Goal: Information Seeking & Learning: Learn about a topic

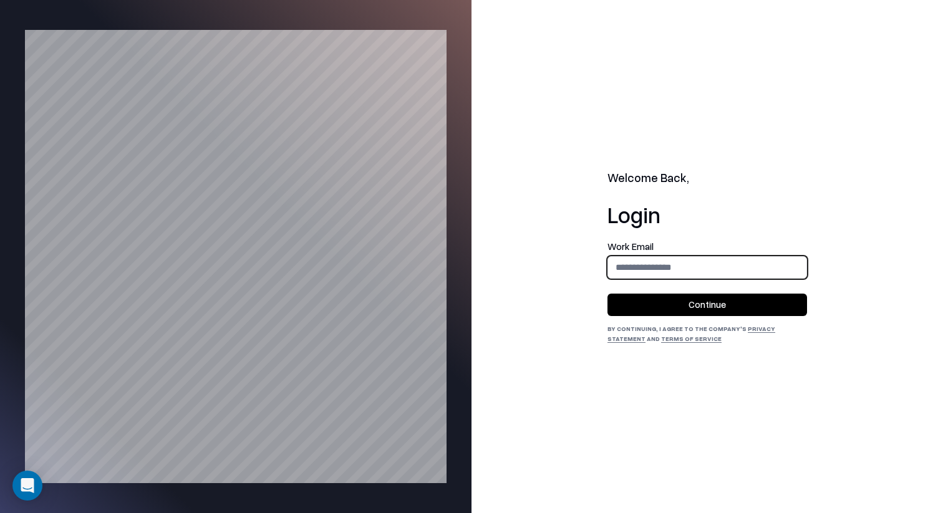
click at [716, 262] on input "email" at bounding box center [707, 267] width 198 height 23
type input "**********"
click at [716, 295] on button "Continue" at bounding box center [706, 305] width 199 height 22
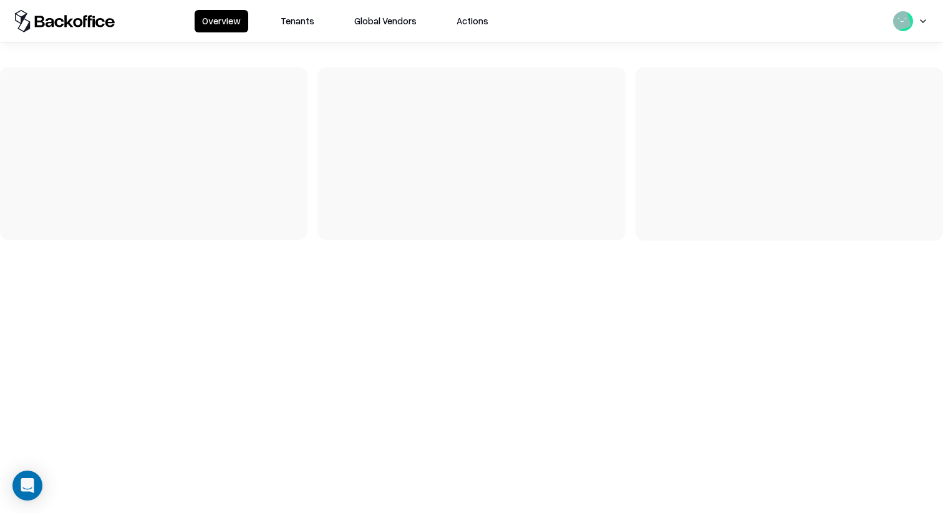
click at [292, 31] on button "Tenants" at bounding box center [297, 21] width 49 height 22
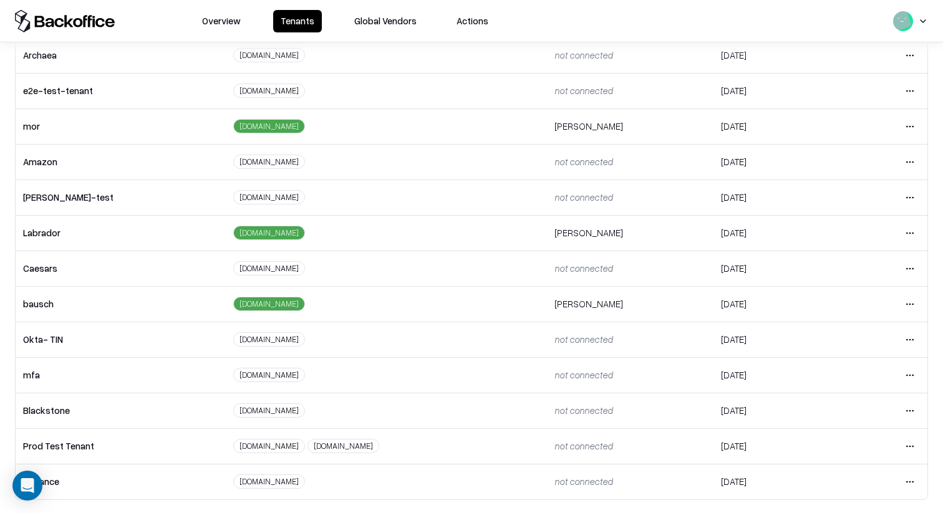
scroll to position [244, 0]
click at [906, 262] on html "Overview Tenants Global Vendors Actions Tenants Add Tenant Tenant name Domain A…" at bounding box center [471, 256] width 943 height 513
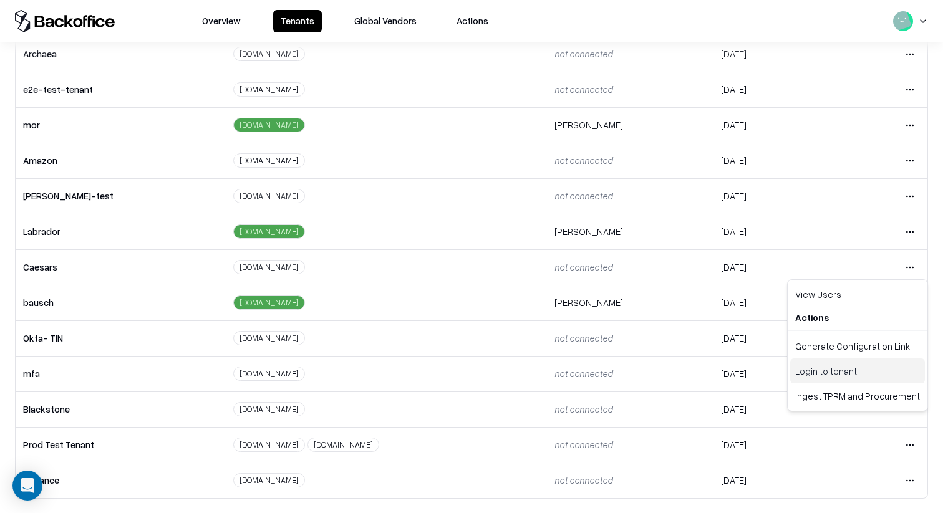
click at [826, 368] on div "Login to tenant" at bounding box center [857, 370] width 135 height 25
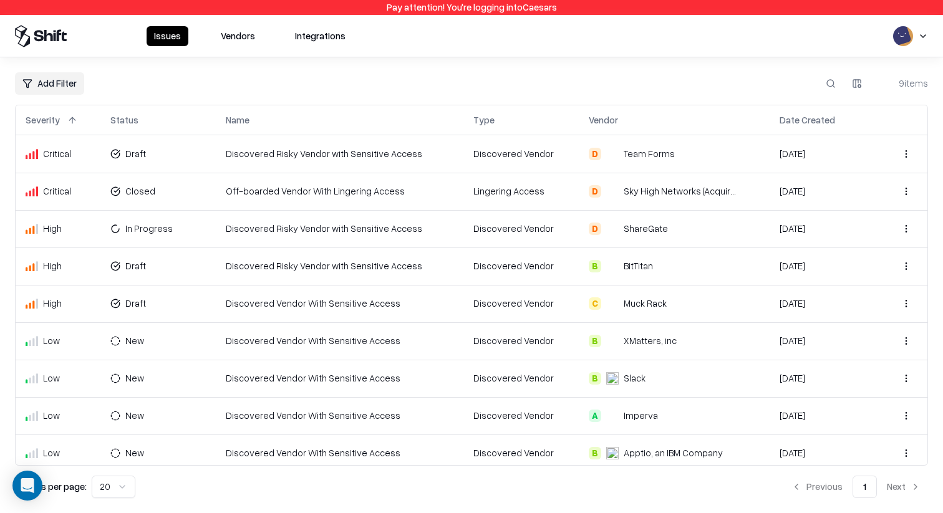
click at [224, 32] on button "Vendors" at bounding box center [237, 36] width 49 height 20
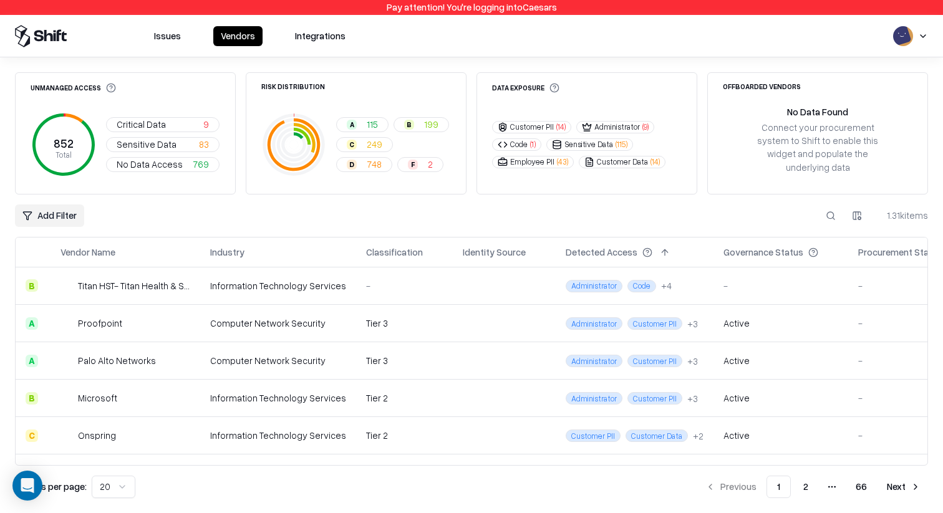
click at [827, 204] on button at bounding box center [830, 215] width 22 height 22
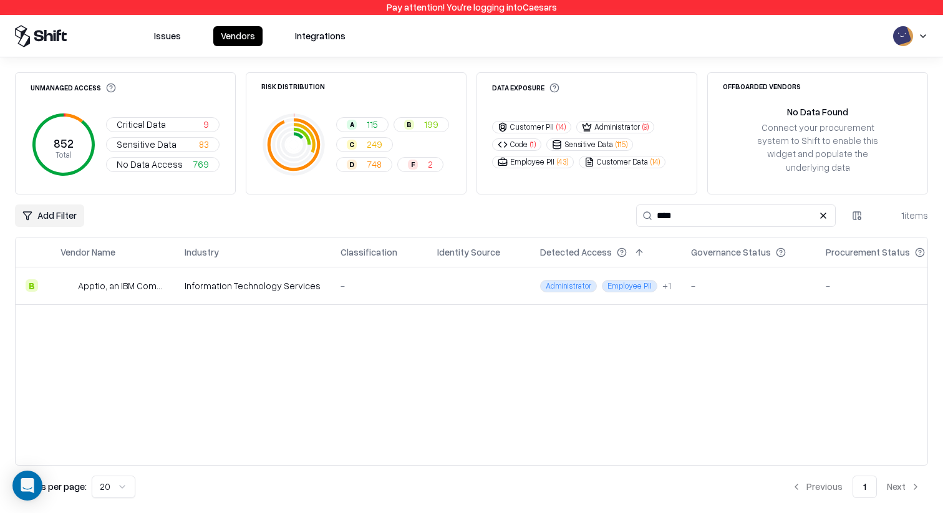
type input "****"
click at [279, 279] on div "Information Technology Services" at bounding box center [253, 285] width 136 height 13
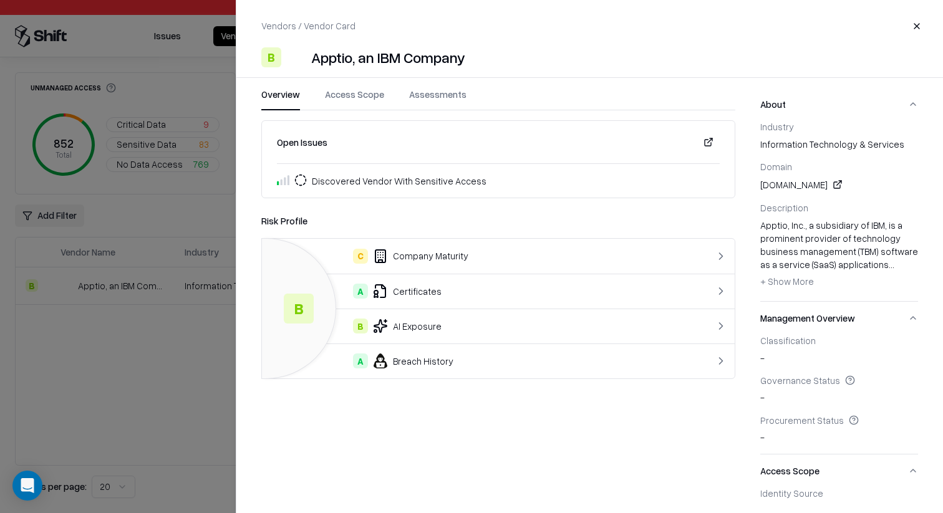
click at [379, 94] on button "Access Scope" at bounding box center [354, 99] width 59 height 22
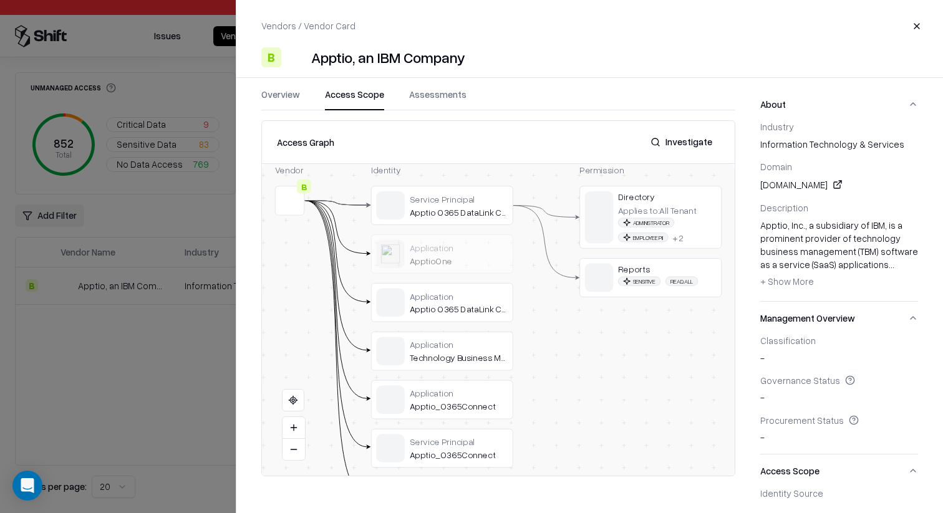
click at [95, 322] on div at bounding box center [471, 256] width 943 height 513
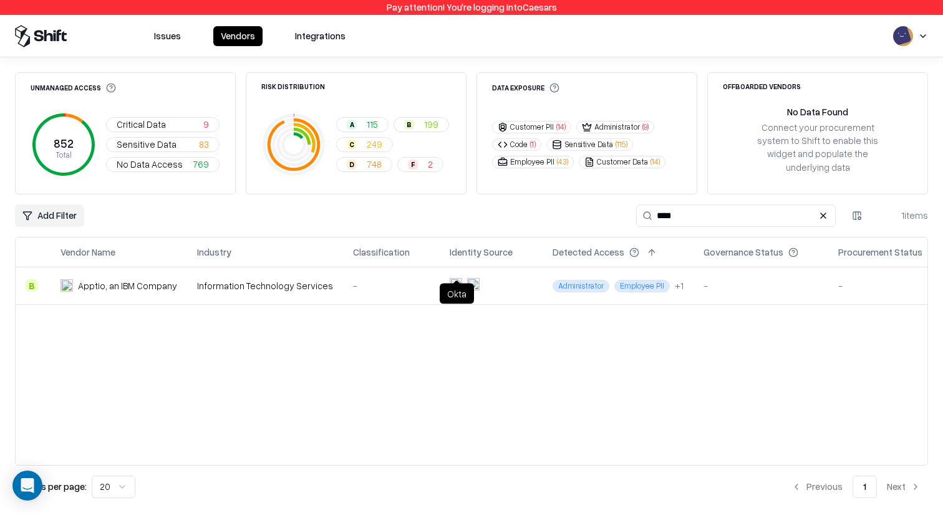
click at [467, 278] on object at bounding box center [473, 284] width 12 height 12
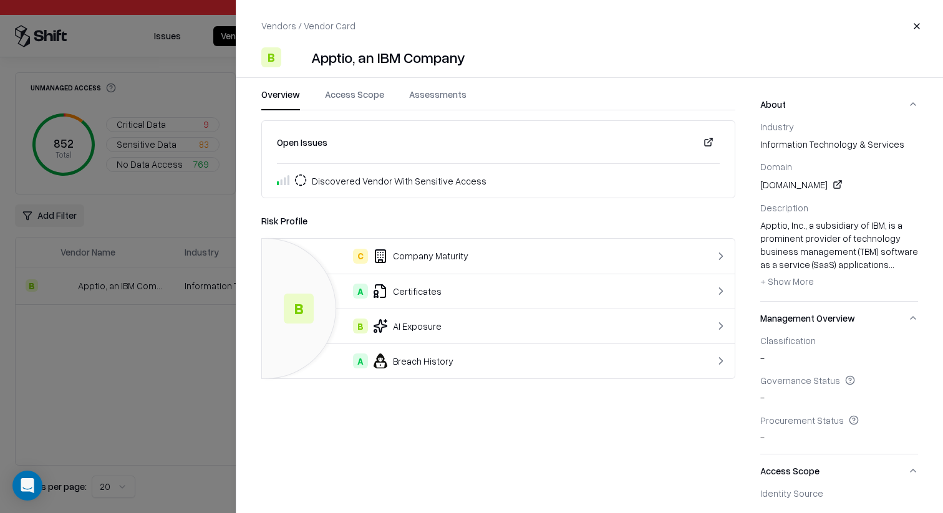
click at [367, 94] on button "Access Scope" at bounding box center [354, 99] width 59 height 22
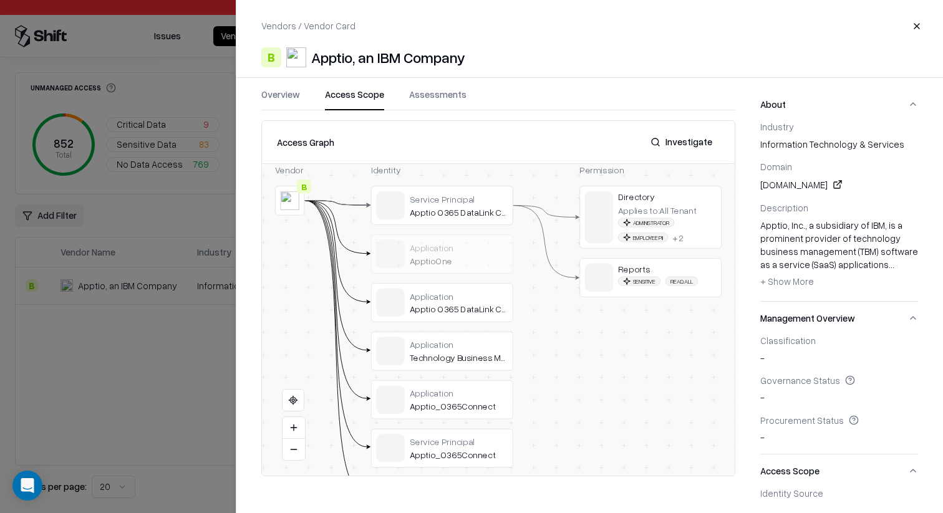
click at [0, 0] on button at bounding box center [0, 0] width 0 height 0
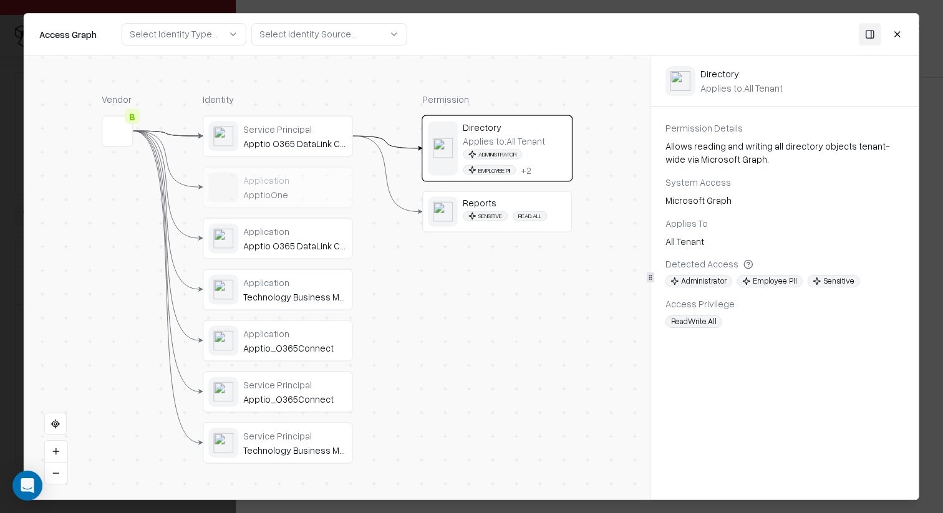
click at [519, 213] on span "Read.All" at bounding box center [529, 216] width 34 height 10
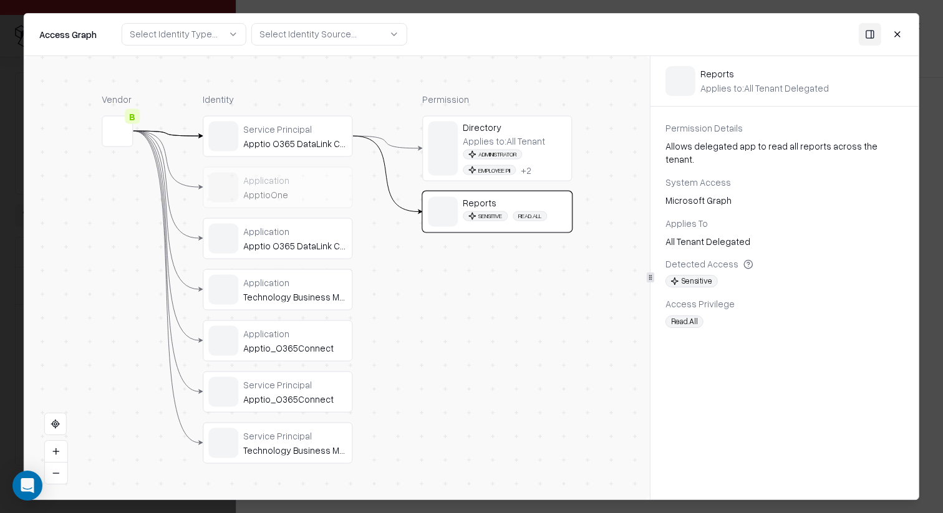
click at [487, 151] on span "Administrator" at bounding box center [492, 154] width 59 height 10
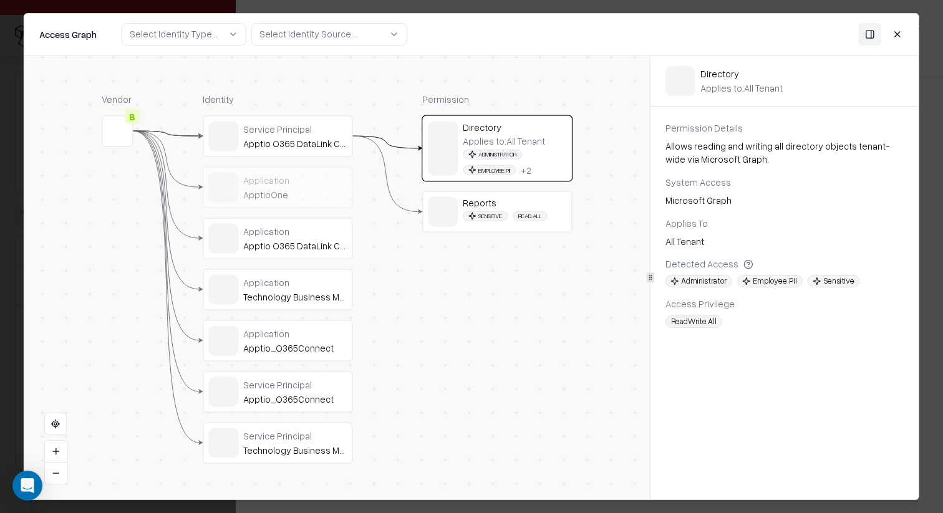
click at [514, 219] on div "Sensitive Read.All" at bounding box center [507, 216] width 89 height 10
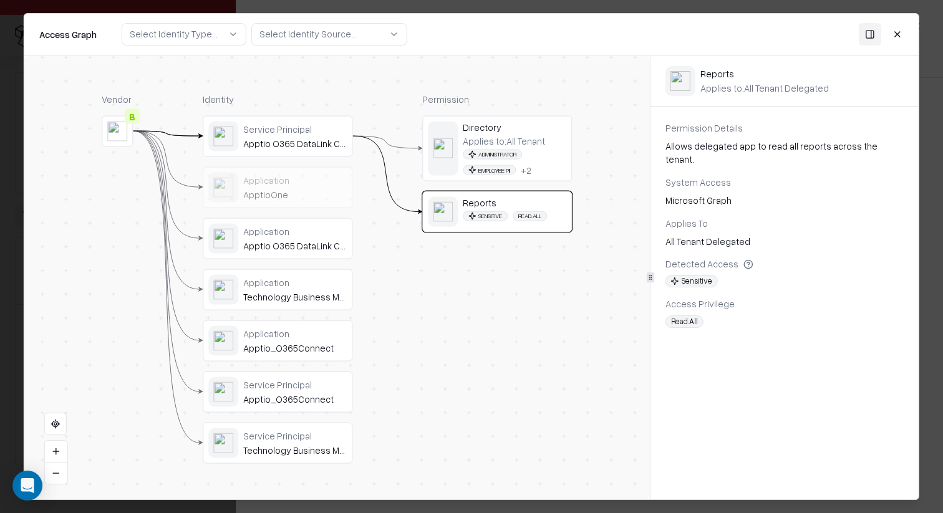
click at [507, 139] on div "Applies to: All Tenant" at bounding box center [504, 140] width 82 height 11
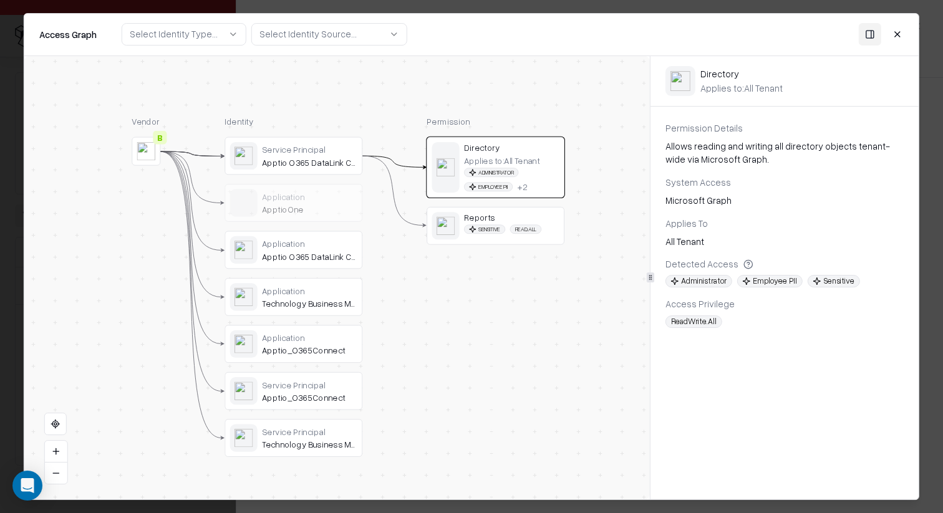
click at [926, 253] on div at bounding box center [471, 256] width 943 height 513
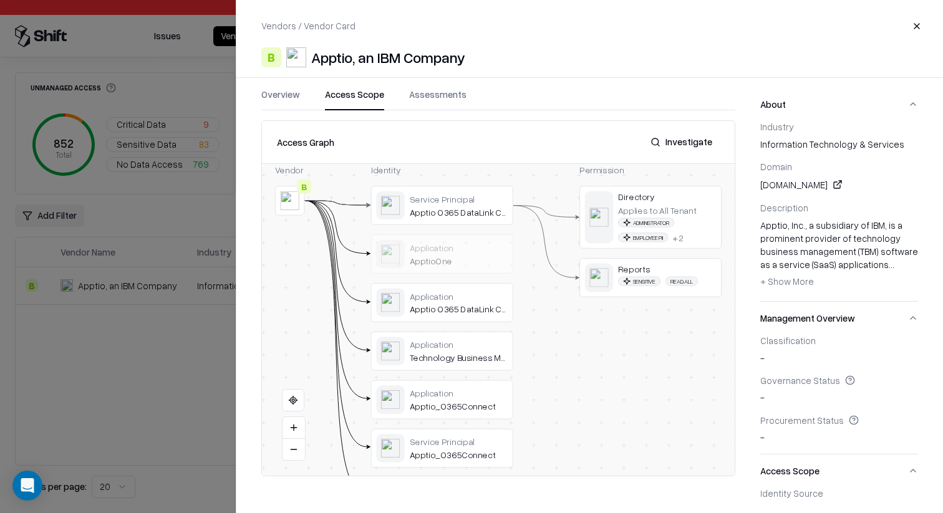
click at [112, 328] on div at bounding box center [471, 256] width 943 height 513
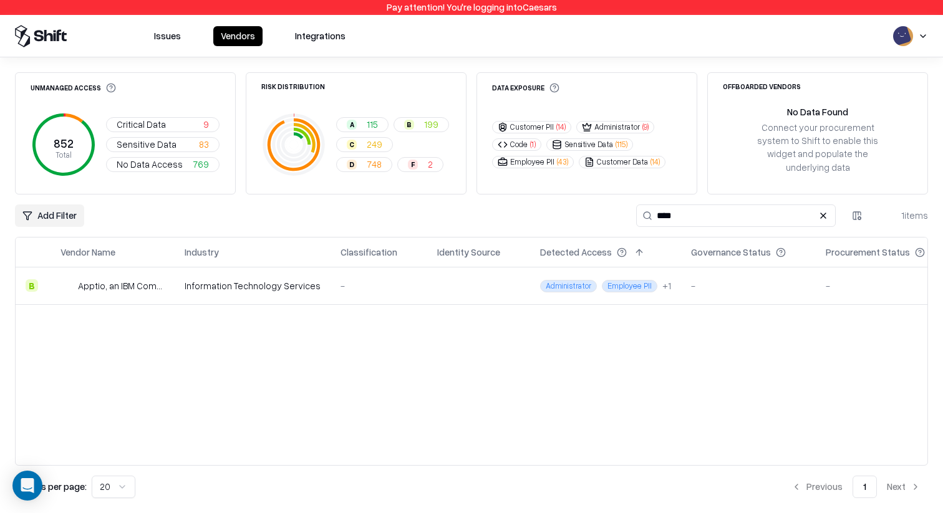
click at [605, 280] on span "Employee PII" at bounding box center [629, 286] width 55 height 12
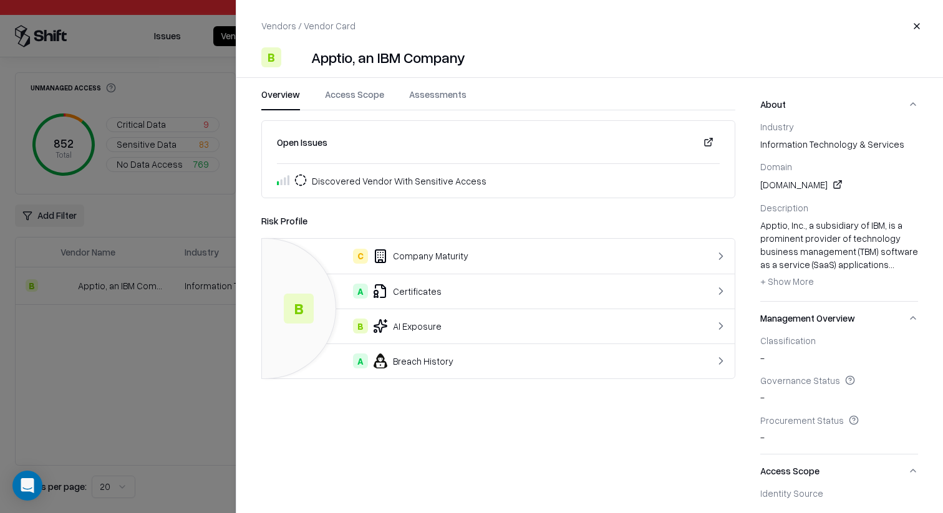
click at [167, 395] on div at bounding box center [471, 256] width 943 height 513
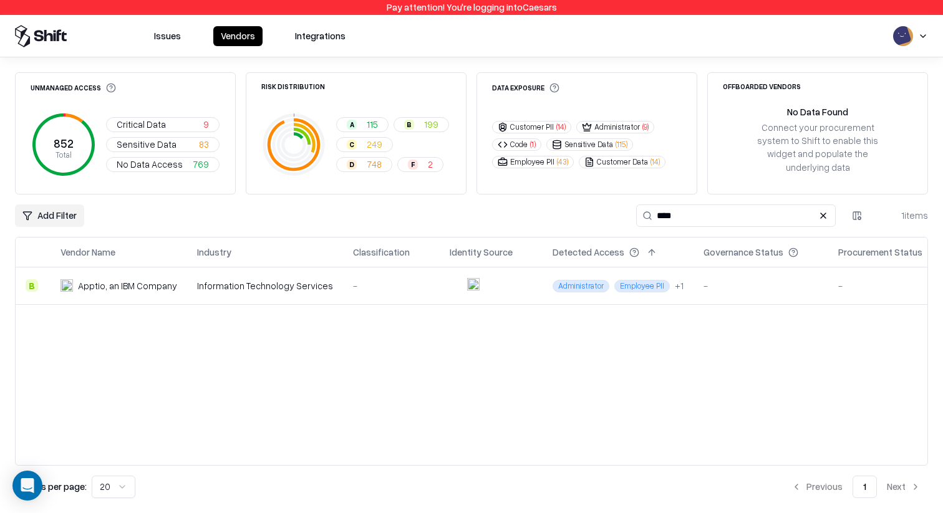
click at [390, 279] on div "-" at bounding box center [391, 285] width 77 height 13
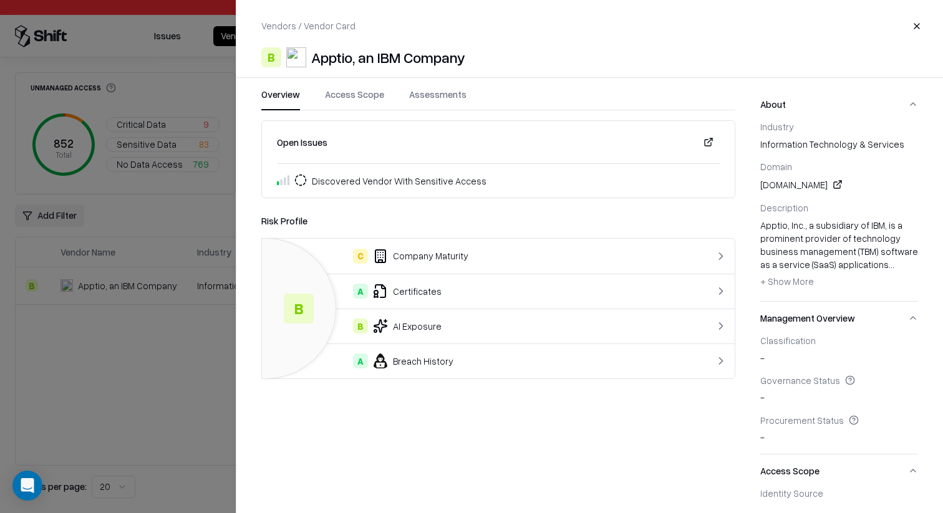
click at [379, 91] on button "Access Scope" at bounding box center [354, 99] width 59 height 22
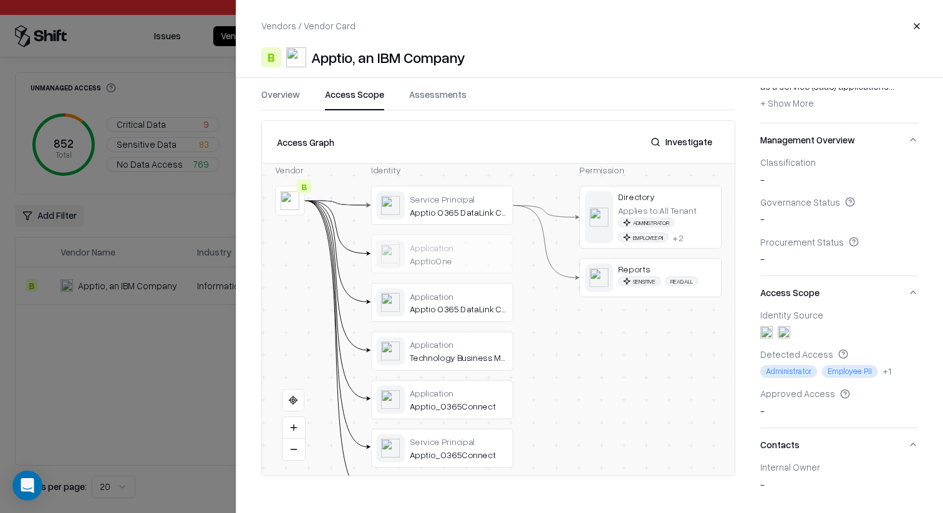
scroll to position [221, 0]
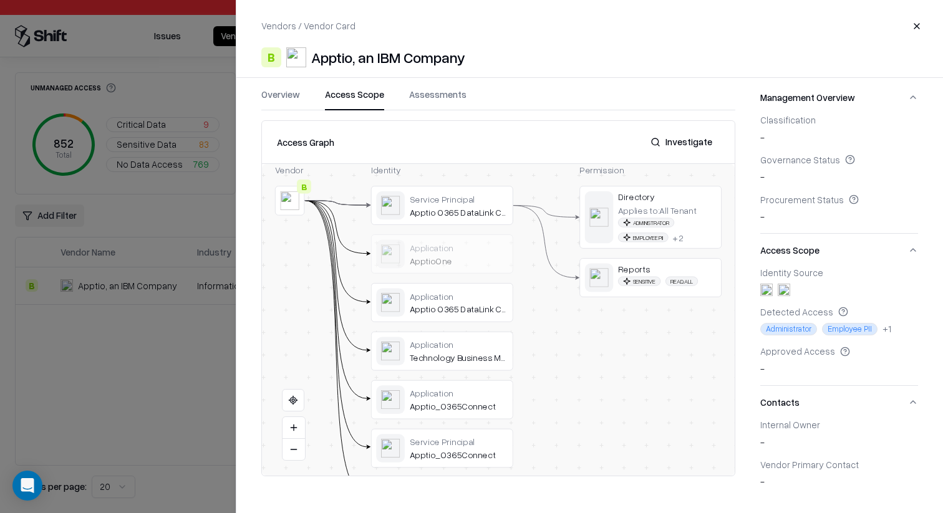
click at [69, 368] on div at bounding box center [471, 256] width 943 height 513
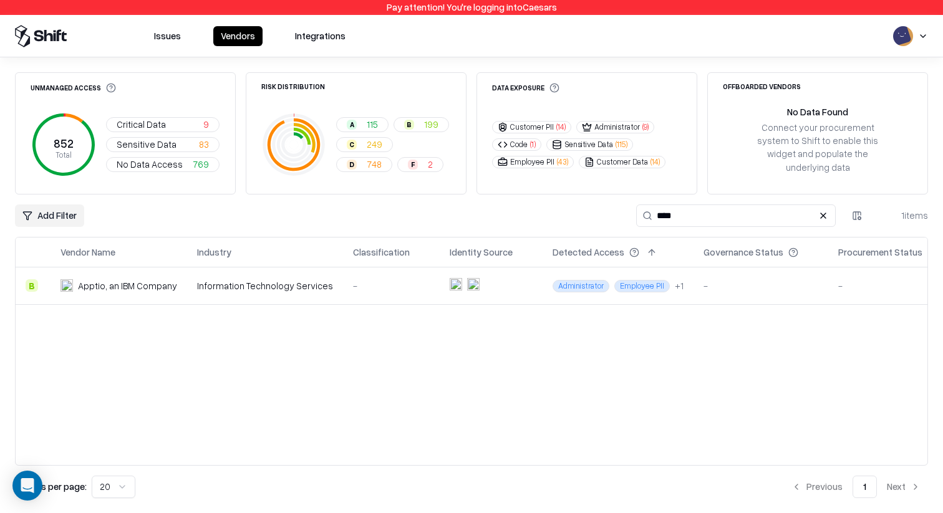
click at [182, 36] on button "Issues" at bounding box center [167, 36] width 42 height 20
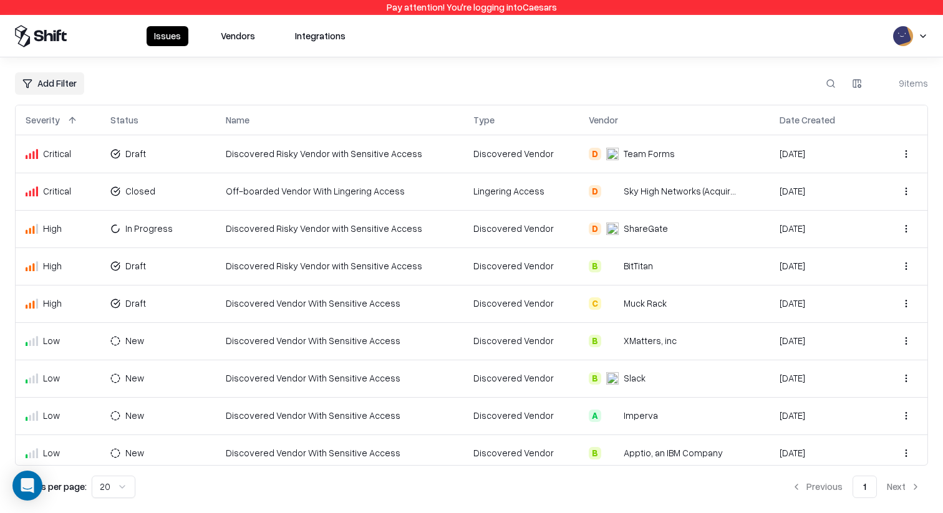
click at [458, 454] on td "Discovered Vendor With Sensitive Access" at bounding box center [339, 452] width 247 height 37
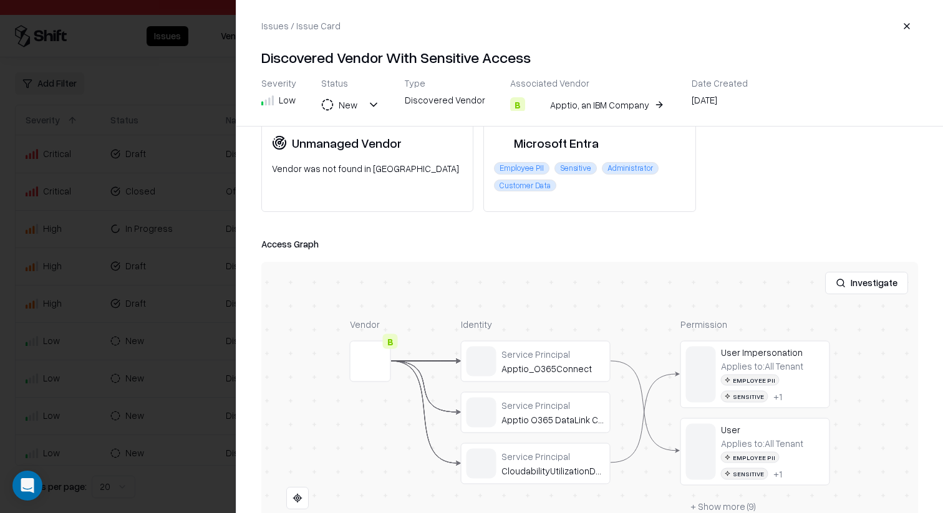
scroll to position [175, 0]
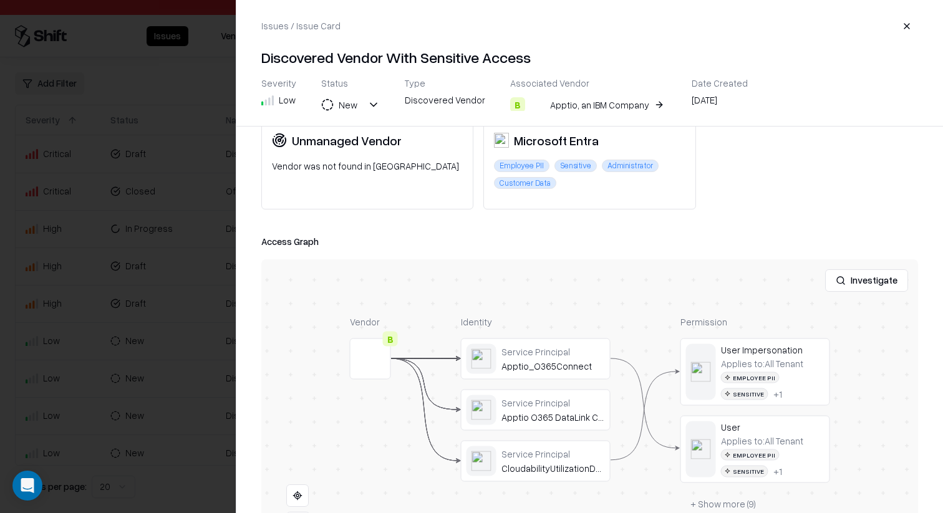
click at [862, 269] on button "Investigate" at bounding box center [866, 280] width 83 height 22
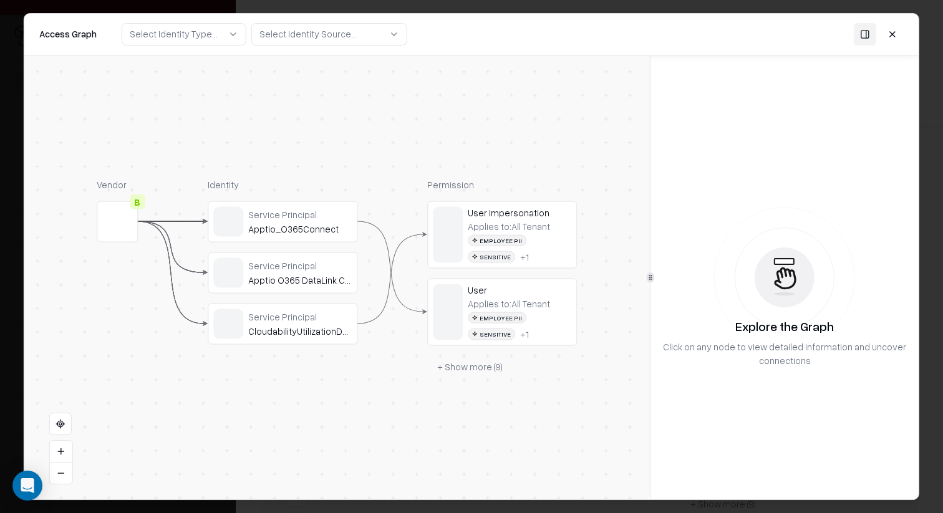
click at [321, 226] on div "Apptio_O365Connect" at bounding box center [299, 228] width 103 height 11
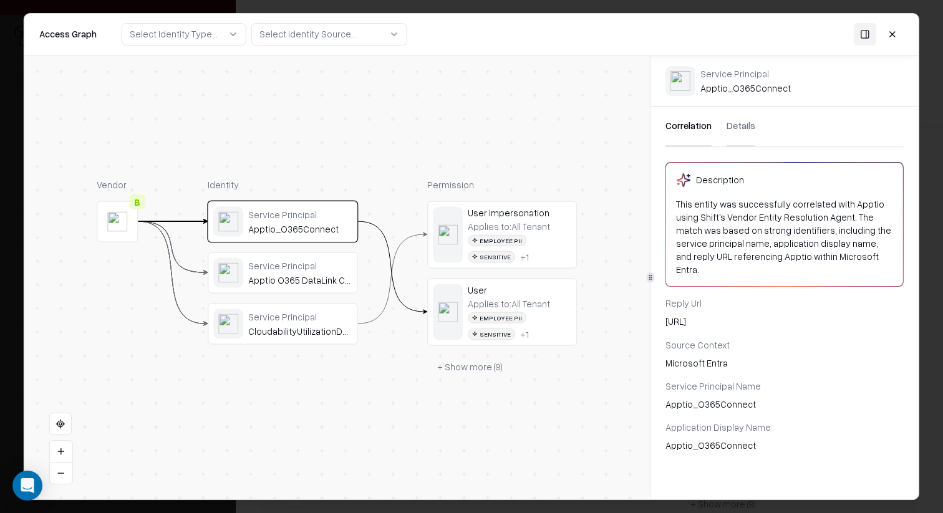
click at [313, 269] on div "Service Principal" at bounding box center [299, 265] width 103 height 11
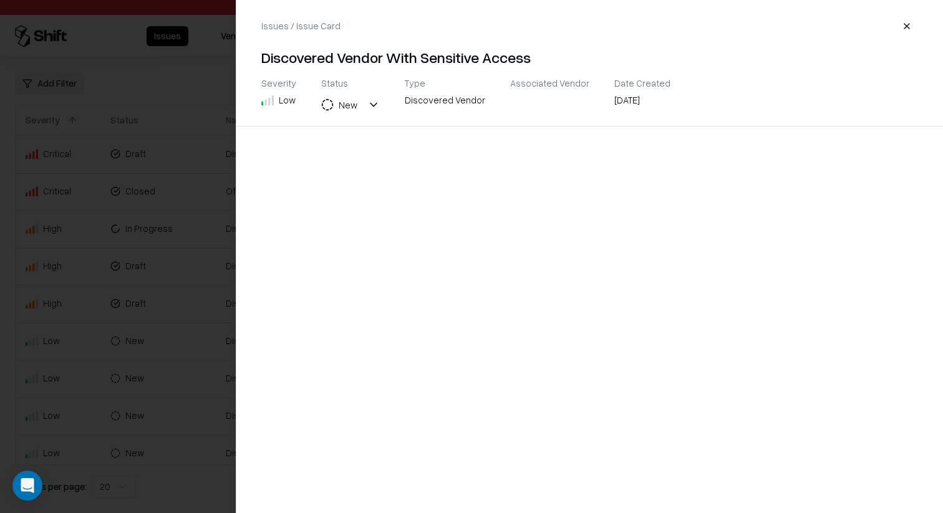
click at [137, 230] on div at bounding box center [471, 256] width 943 height 513
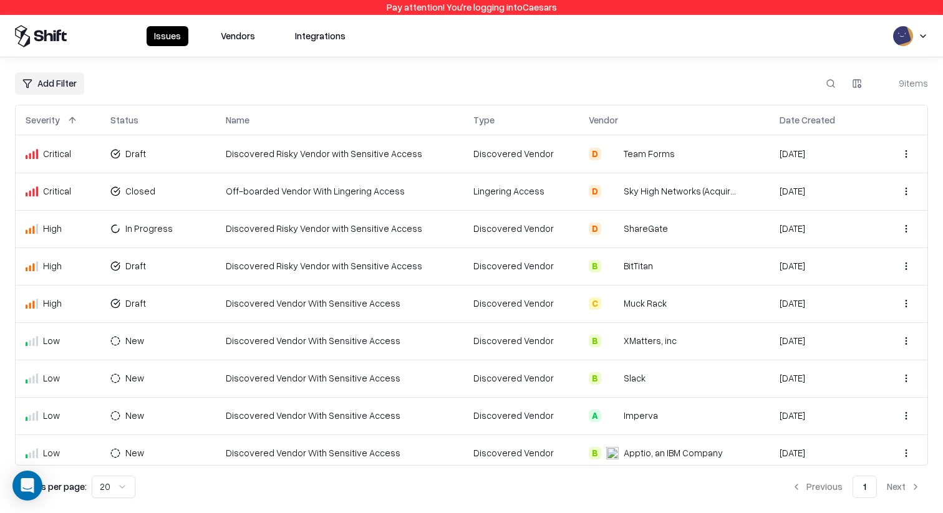
click at [244, 38] on button "Vendors" at bounding box center [237, 36] width 49 height 20
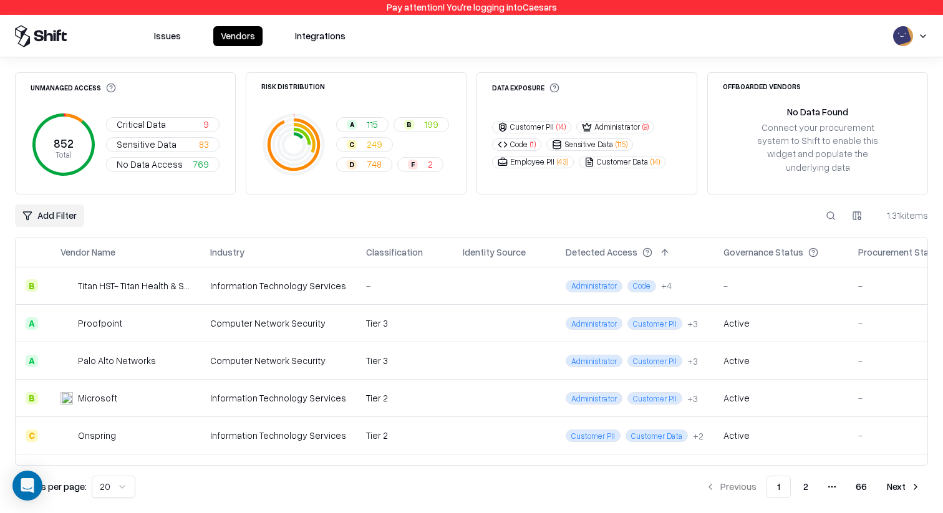
click at [835, 204] on button at bounding box center [830, 215] width 22 height 22
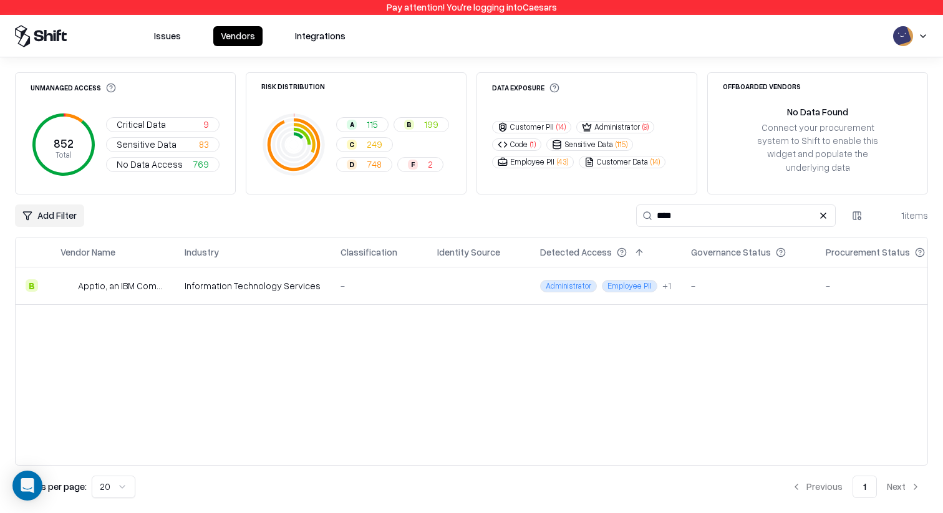
type input "****"
click at [396, 279] on div "-" at bounding box center [378, 285] width 77 height 13
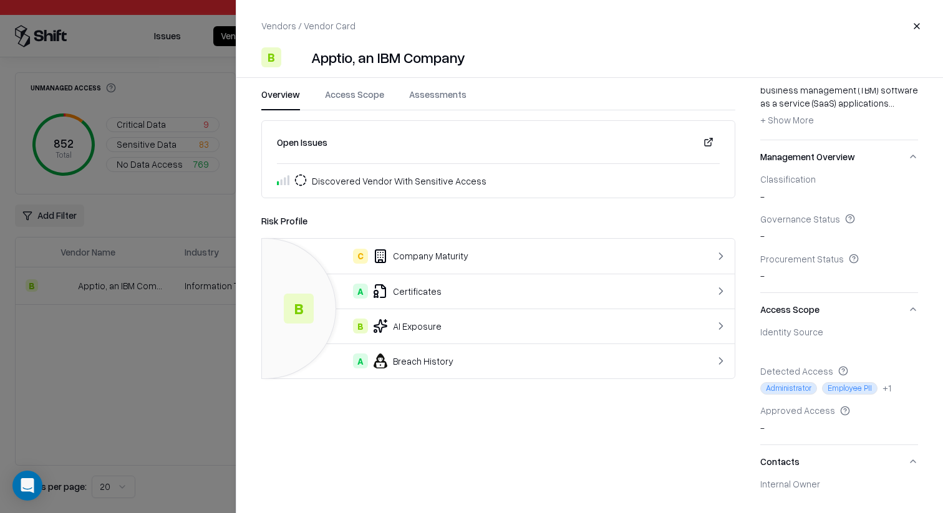
scroll to position [163, 0]
click at [40, 421] on div at bounding box center [471, 256] width 943 height 513
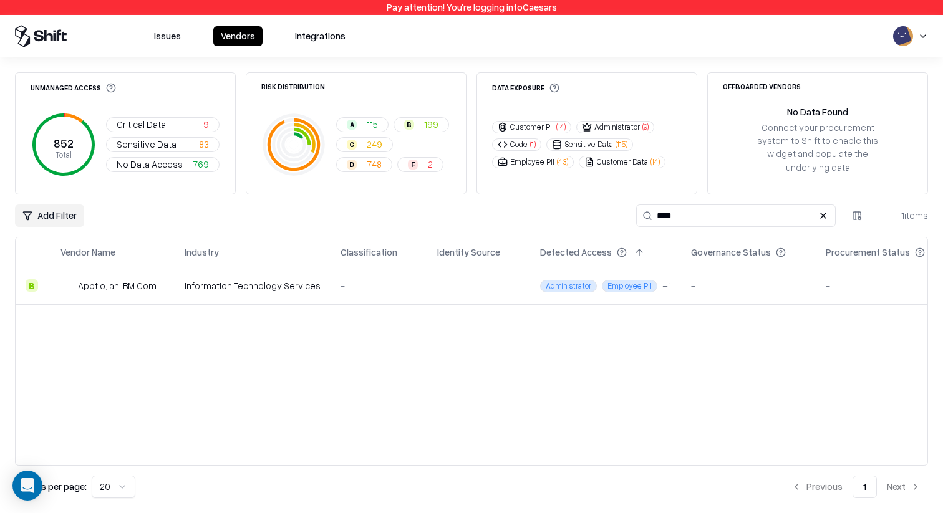
click at [376, 410] on div "Vendor Name Industry Classification Identity Source Detected Access Governance …" at bounding box center [471, 351] width 913 height 229
click at [519, 275] on td at bounding box center [478, 285] width 103 height 37
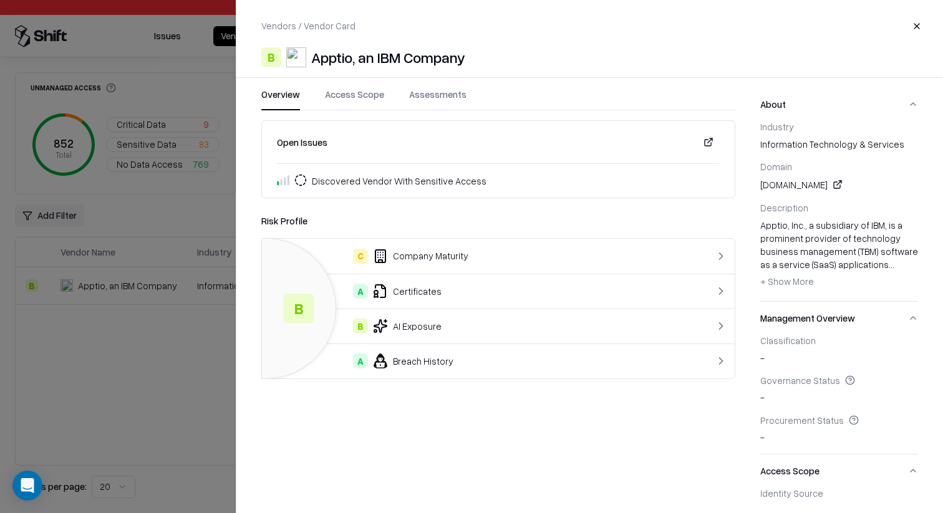
click at [454, 98] on button "Assessments" at bounding box center [437, 99] width 57 height 22
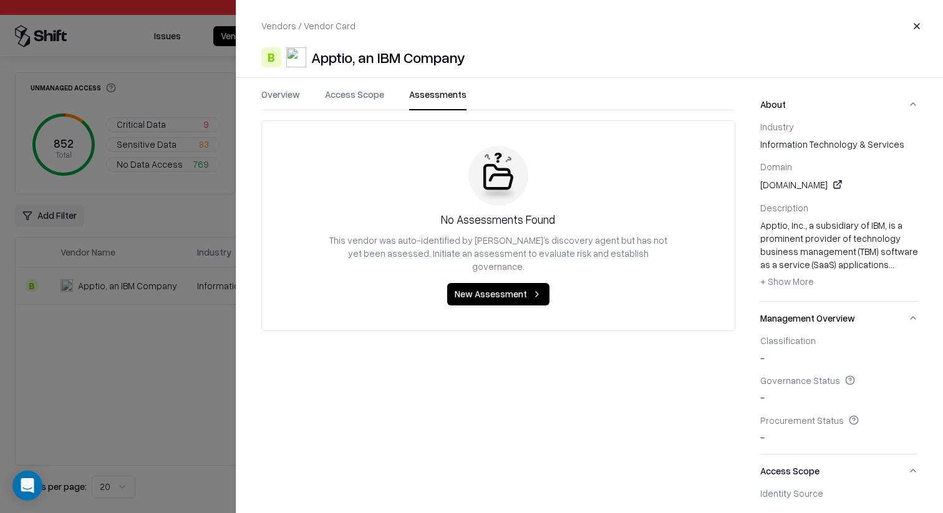
click at [357, 91] on button "Access Scope" at bounding box center [354, 99] width 59 height 22
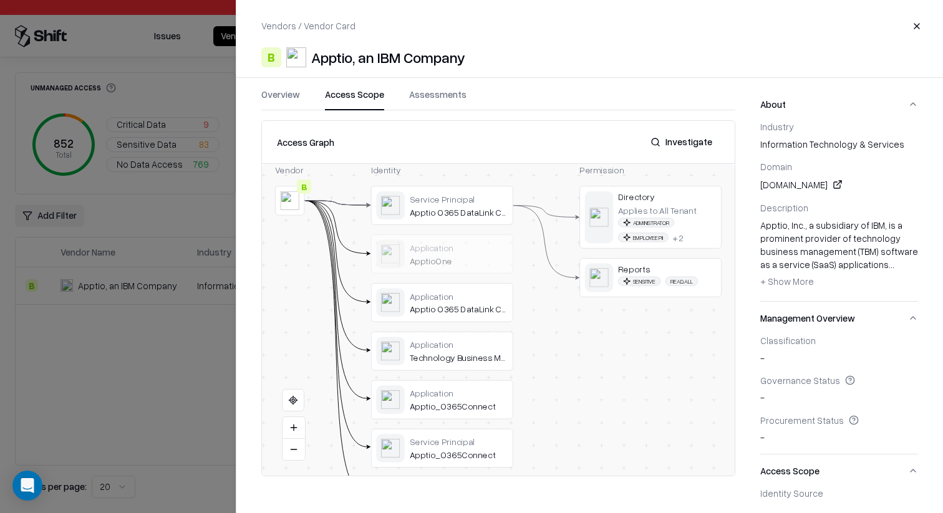
click at [0, 0] on div at bounding box center [0, 0] width 0 height 0
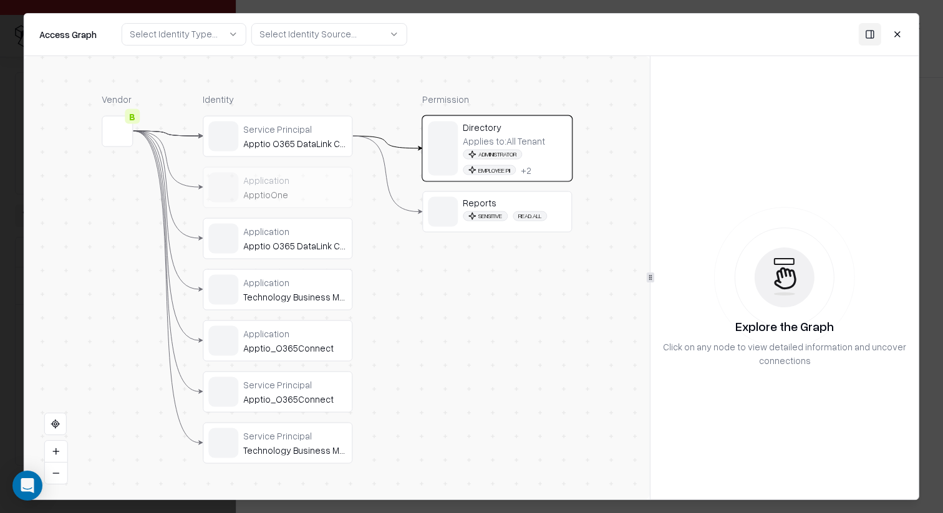
click at [9, 63] on div at bounding box center [471, 256] width 943 height 513
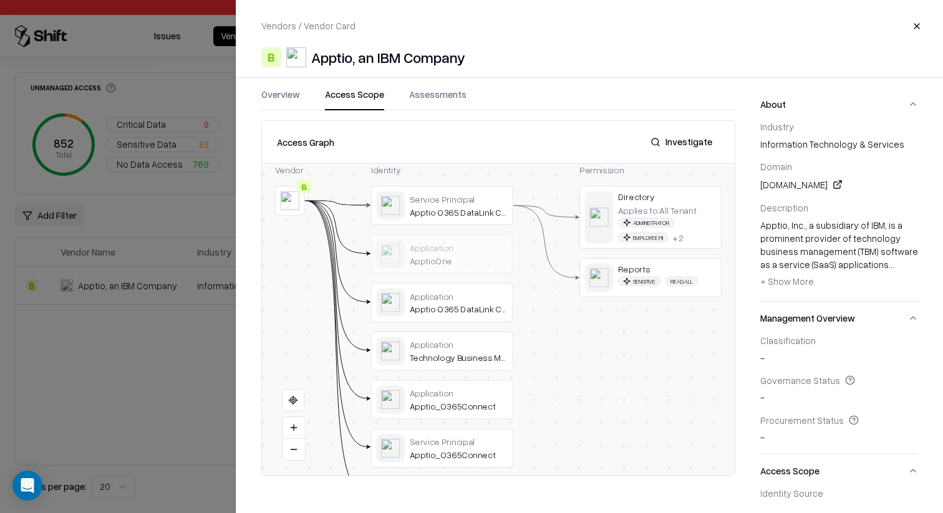
click at [125, 261] on div at bounding box center [471, 256] width 943 height 513
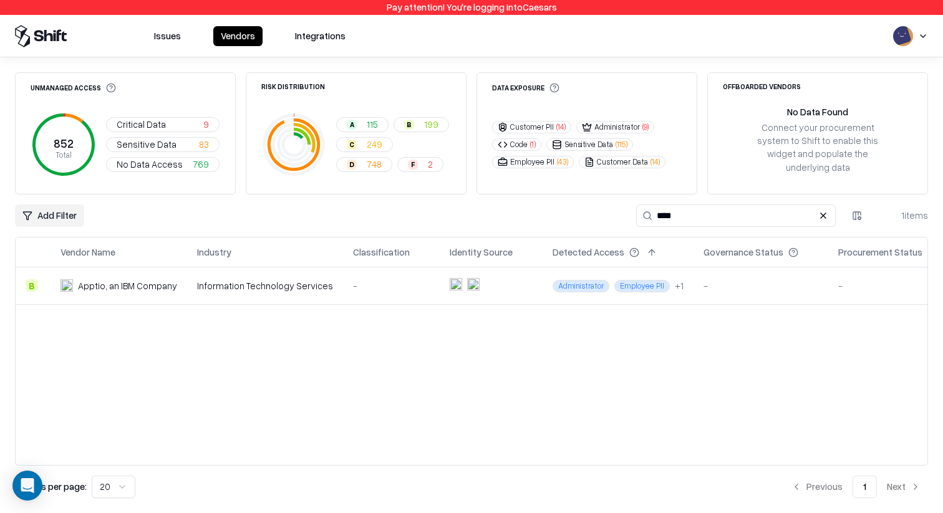
click at [508, 276] on td at bounding box center [490, 285] width 103 height 37
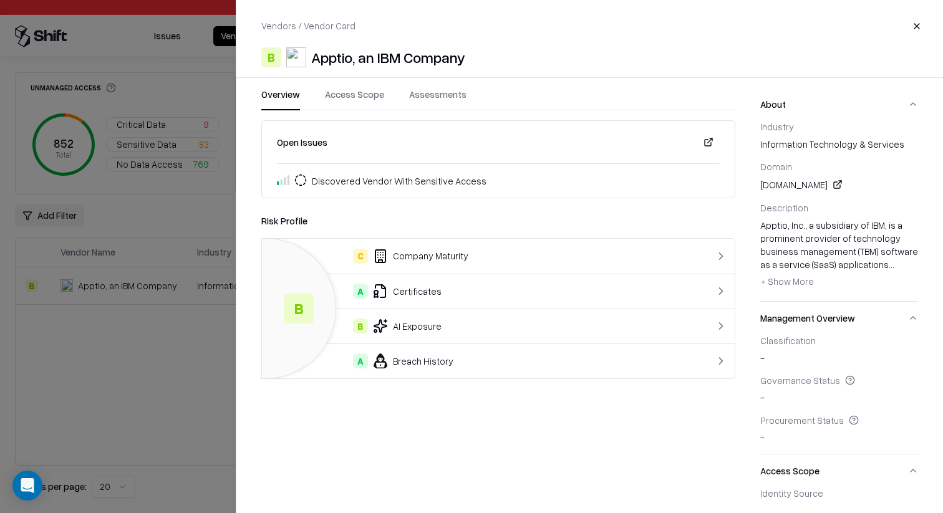
click at [218, 374] on div at bounding box center [471, 256] width 943 height 513
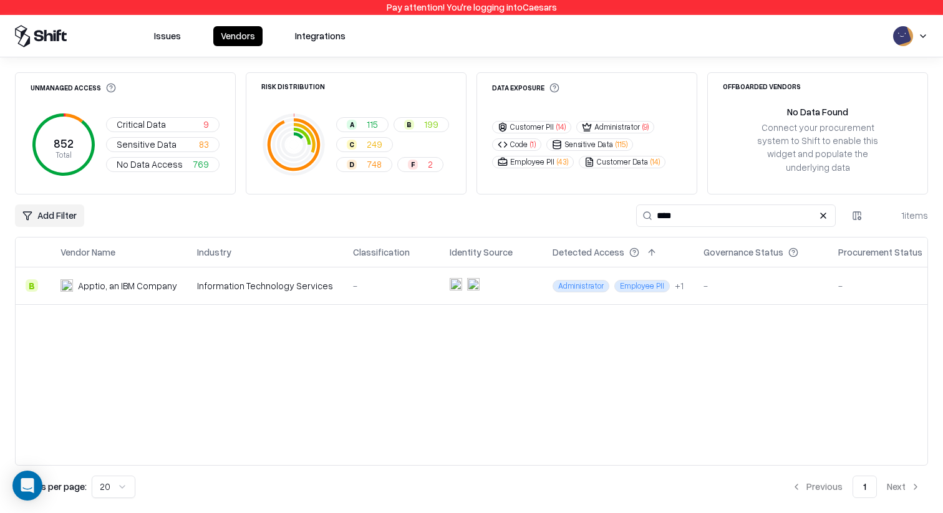
click at [442, 355] on div "Vendor Name Industry Classification Identity Source Detected Access Governance …" at bounding box center [471, 351] width 913 height 229
click at [820, 208] on button at bounding box center [822, 215] width 15 height 15
